Goal: Check status: Check status

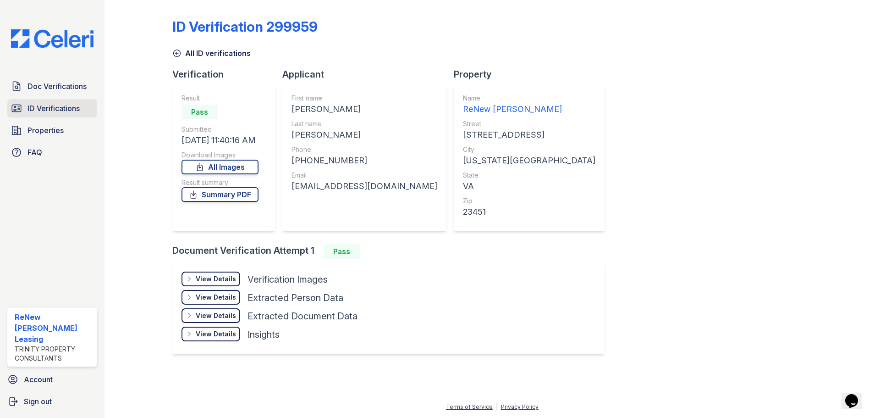
click at [59, 114] on link "ID Verifications" at bounding box center [52, 108] width 90 height 18
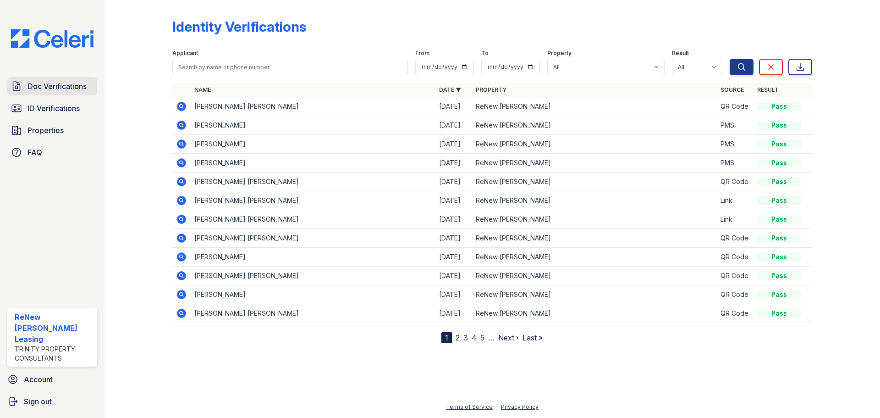
click at [72, 91] on span "Doc Verifications" at bounding box center [56, 86] width 59 height 11
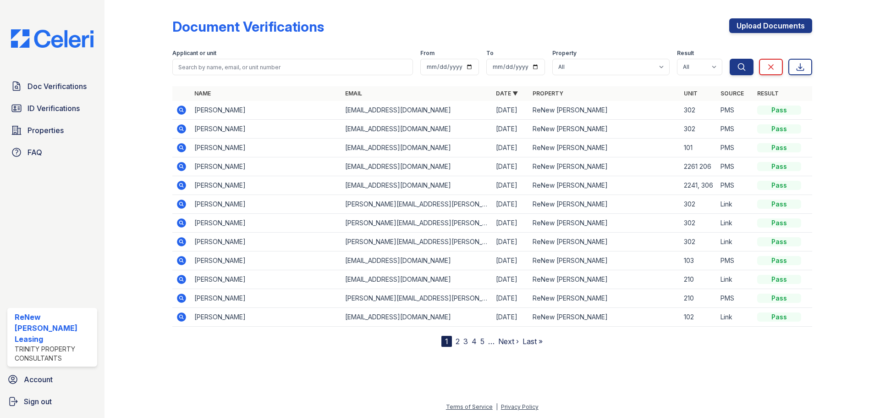
click at [185, 146] on icon at bounding box center [181, 147] width 9 height 9
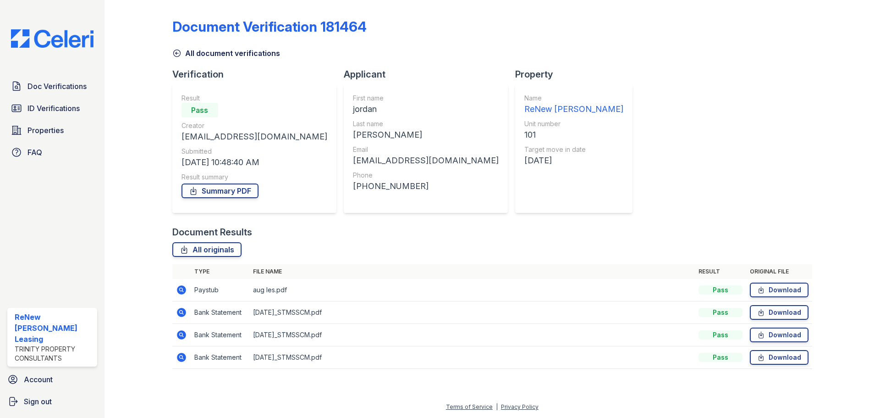
click at [183, 286] on icon at bounding box center [181, 289] width 9 height 9
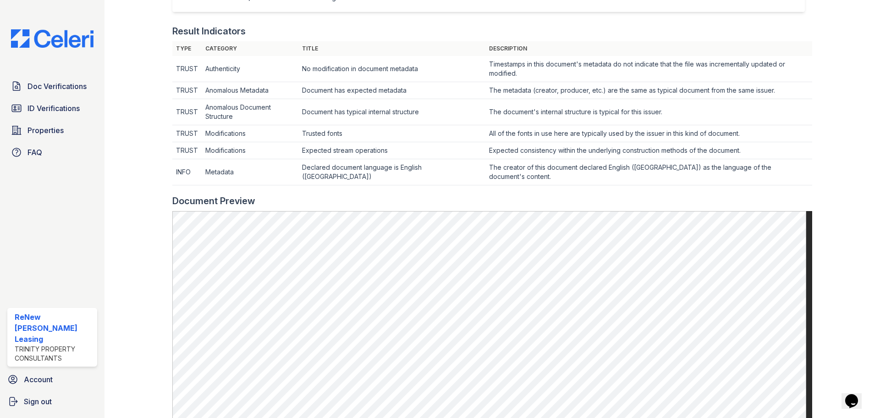
scroll to position [275, 0]
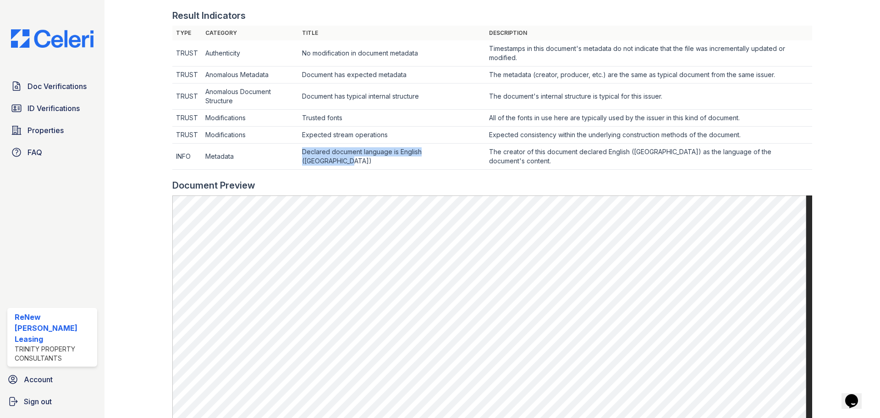
drag, startPoint x: 327, startPoint y: 161, endPoint x: 303, endPoint y: 152, distance: 24.9
click at [303, 66] on td "Declared document language is English (United States)" at bounding box center [391, 53] width 187 height 26
click at [340, 66] on td "Declared document language is English (United States)" at bounding box center [391, 53] width 187 height 26
drag, startPoint x: 328, startPoint y: 159, endPoint x: 304, endPoint y: 154, distance: 24.5
click at [304, 66] on td "Declared document language is English (United States)" at bounding box center [391, 53] width 187 height 26
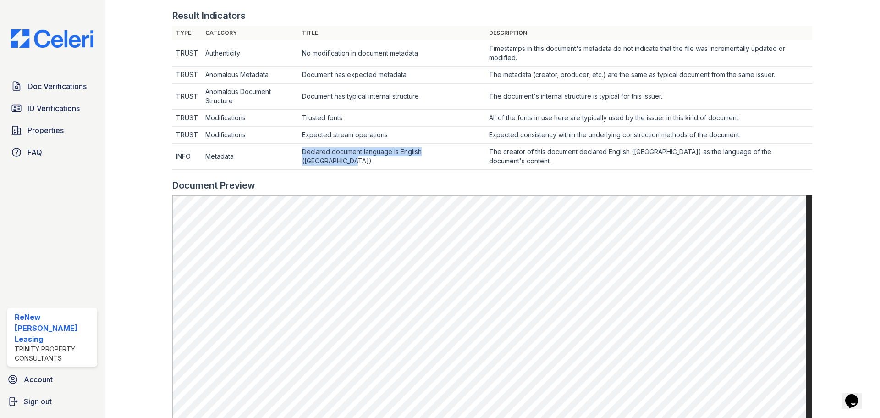
click at [335, 66] on td "Declared document language is English (United States)" at bounding box center [391, 53] width 187 height 26
click at [30, 107] on span "ID Verifications" at bounding box center [53, 108] width 52 height 11
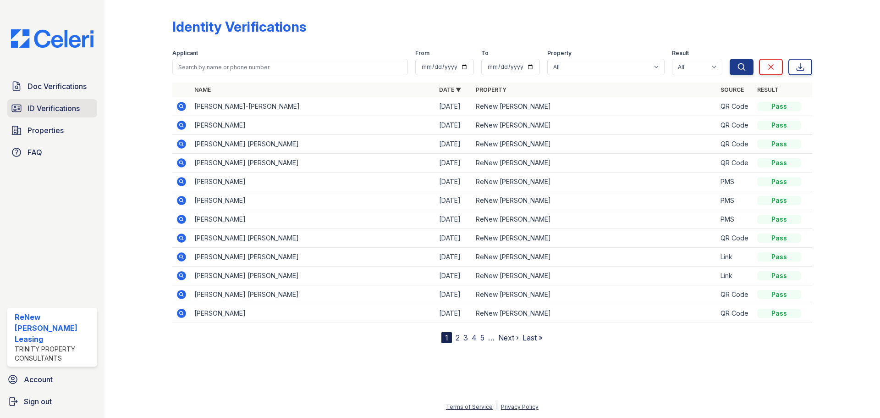
click at [47, 109] on span "ID Verifications" at bounding box center [53, 108] width 52 height 11
click at [182, 163] on icon at bounding box center [181, 162] width 2 height 2
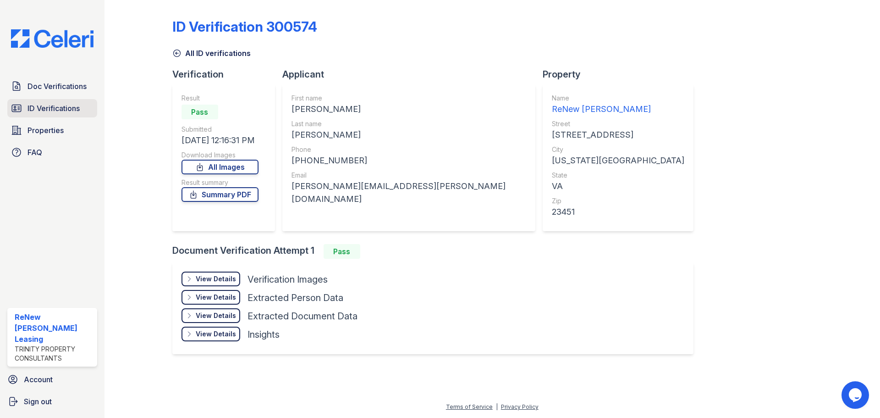
click at [51, 106] on span "ID Verifications" at bounding box center [53, 108] width 52 height 11
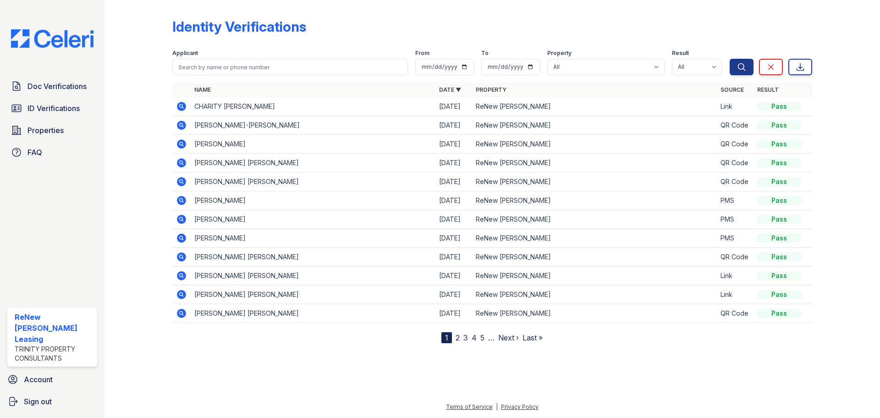
click at [182, 163] on icon at bounding box center [181, 162] width 2 height 2
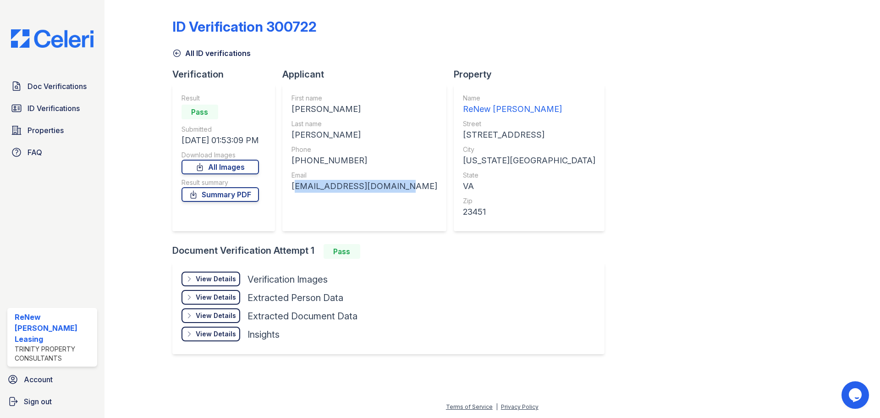
drag, startPoint x: 295, startPoint y: 188, endPoint x: 407, endPoint y: 190, distance: 111.9
click at [407, 190] on div "First name [PERSON_NAME] Last name [PERSON_NAME] Phone [PHONE_NUMBER] Email [EM…" at bounding box center [364, 157] width 164 height 147
copy div "[EMAIL_ADDRESS][DOMAIN_NAME]"
drag, startPoint x: 303, startPoint y: 160, endPoint x: 346, endPoint y: 162, distance: 43.1
click at [346, 162] on div "[PHONE_NUMBER]" at bounding box center [364, 160] width 146 height 13
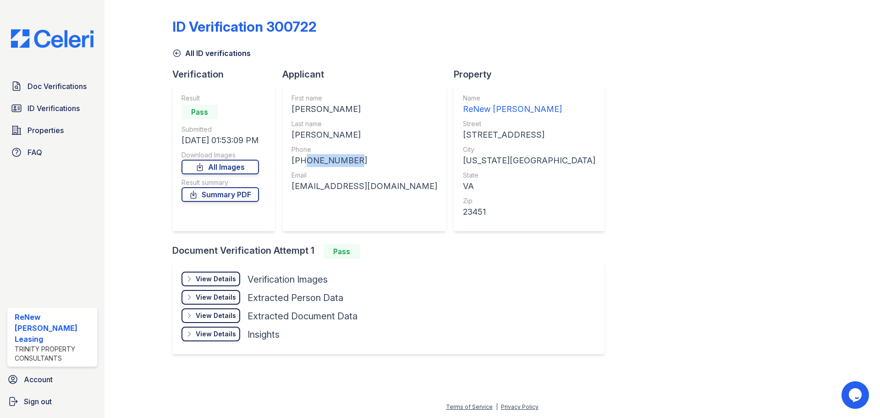
copy div "7573220611"
click at [227, 281] on div "View Details" at bounding box center [216, 278] width 40 height 9
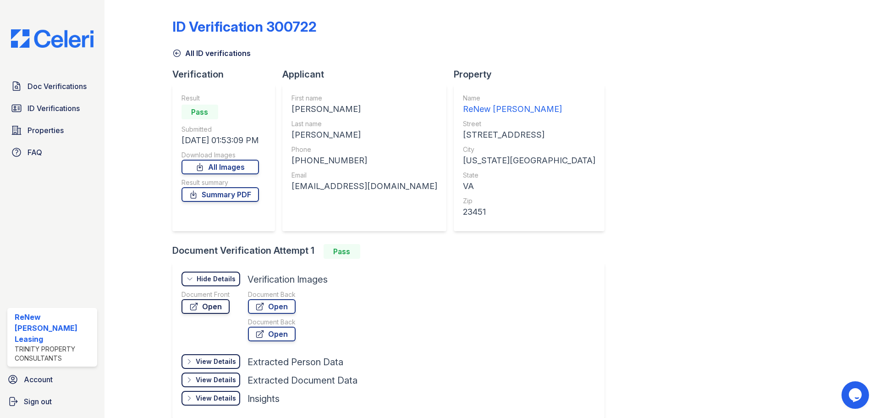
click at [219, 307] on link "Open" at bounding box center [205, 306] width 48 height 15
click at [53, 103] on span "ID Verifications" at bounding box center [53, 108] width 52 height 11
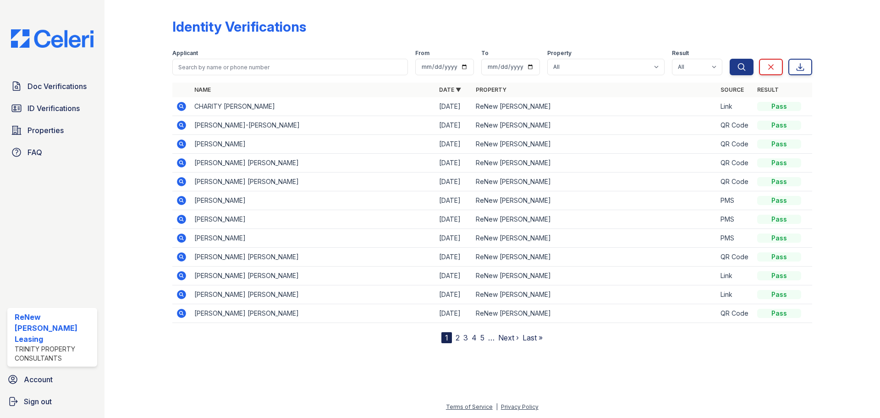
click at [184, 144] on icon at bounding box center [181, 143] width 9 height 9
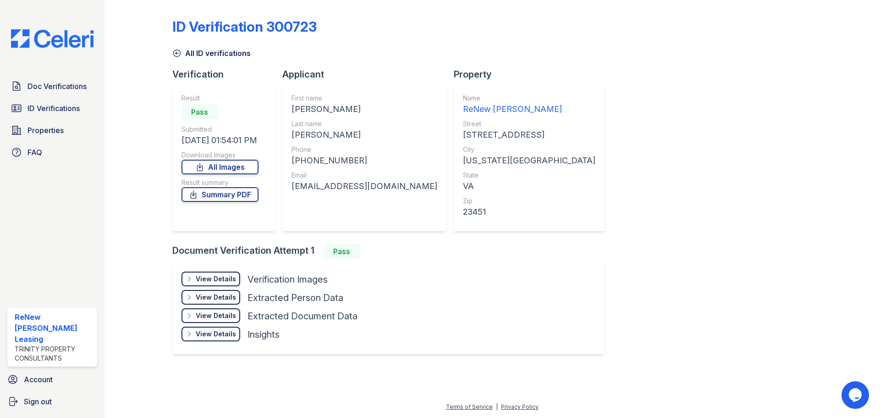
click at [219, 282] on div "View Details" at bounding box center [216, 278] width 40 height 9
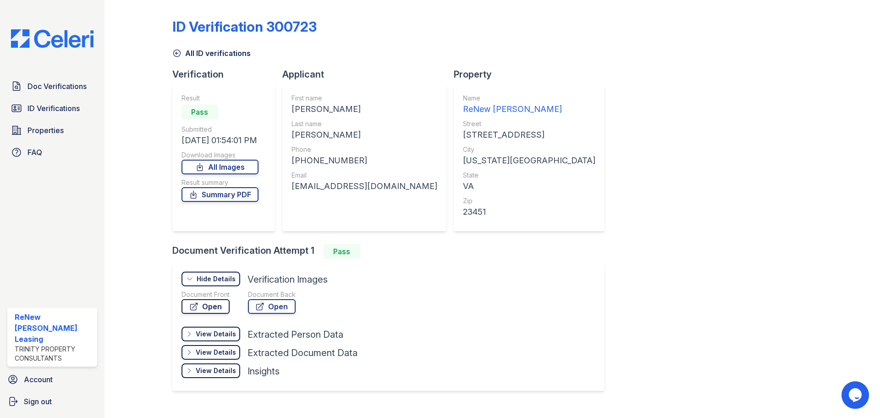
click at [204, 309] on link "Open" at bounding box center [205, 306] width 48 height 15
drag, startPoint x: 292, startPoint y: 187, endPoint x: 387, endPoint y: 184, distance: 95.4
click at [387, 184] on div "kaseyfurlo95@gmail.com" at bounding box center [364, 186] width 146 height 13
copy div "kaseyfurlo95@gmail.com"
drag, startPoint x: 301, startPoint y: 159, endPoint x: 348, endPoint y: 160, distance: 47.2
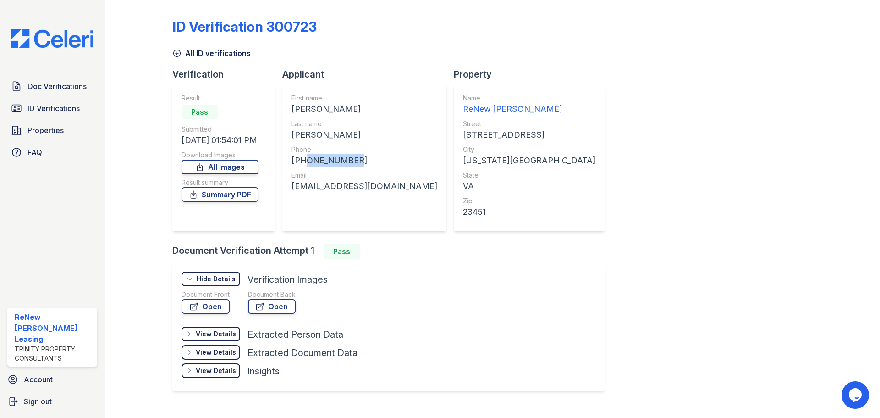
click at [348, 160] on div "+17574786692" at bounding box center [364, 160] width 146 height 13
copy div "7574786692"
